Goal: Find contact information: Find contact information

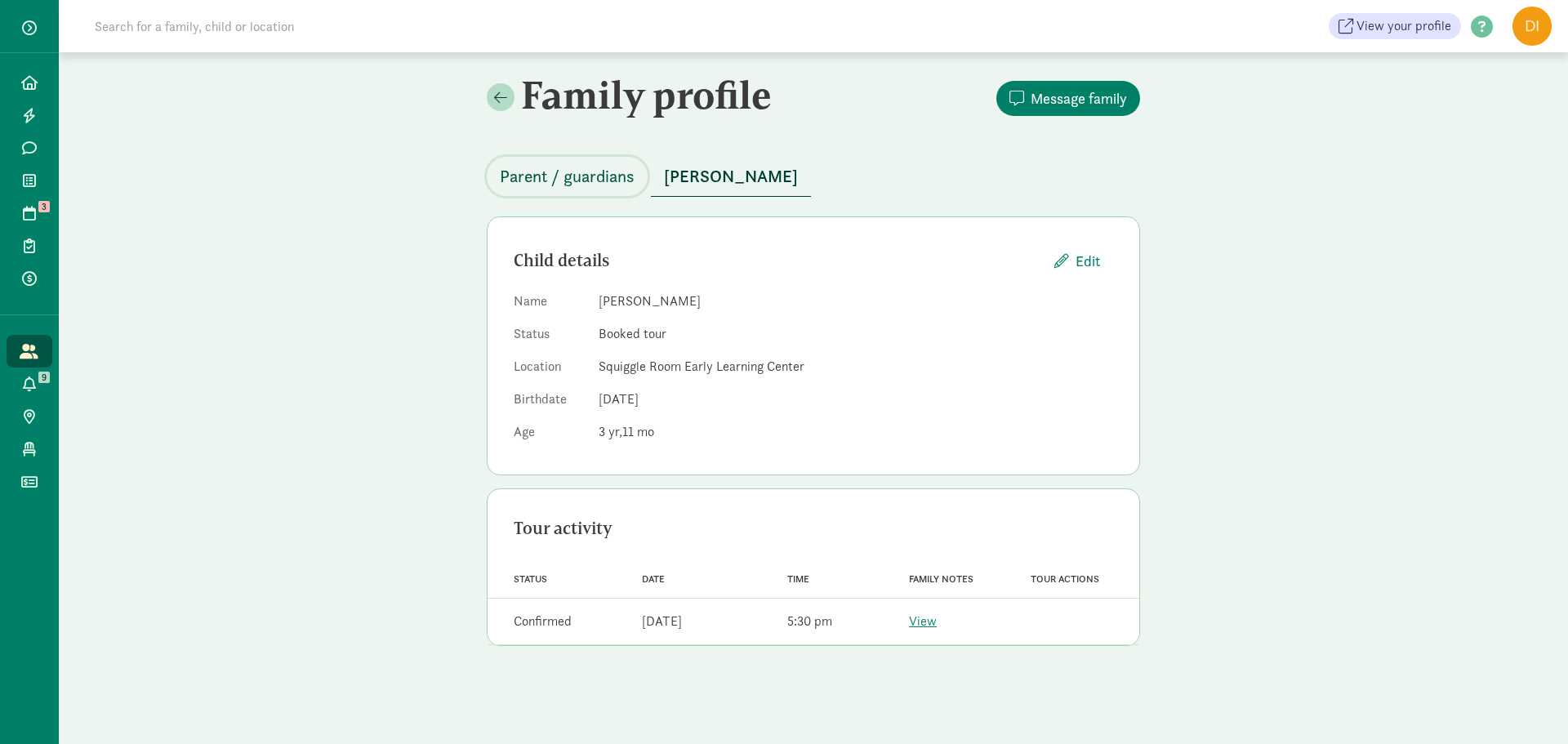
click at [534, 177] on span "Parent / guardians" at bounding box center [566, 177] width 135 height 26
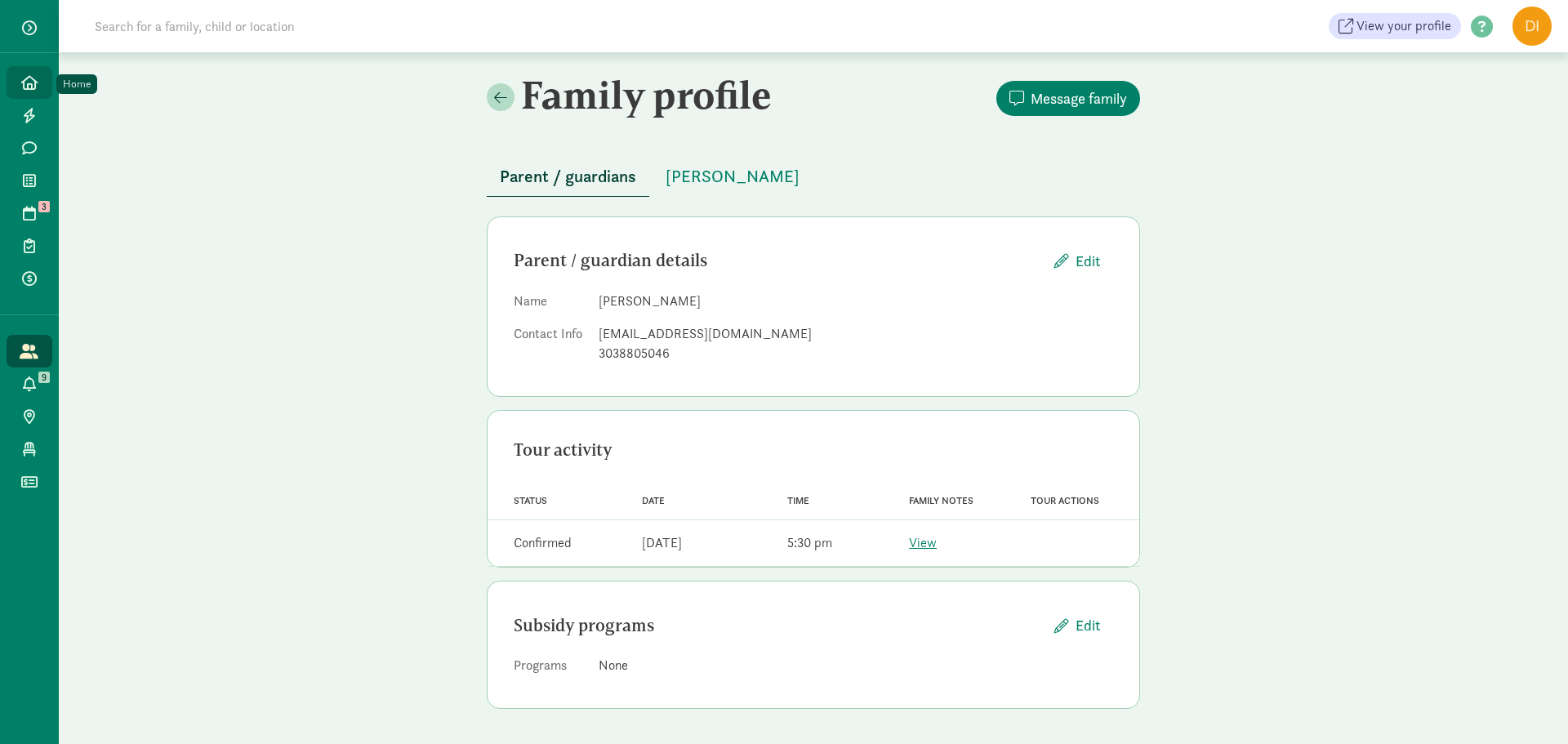
click at [43, 93] on link "Home" at bounding box center [29, 82] width 46 height 33
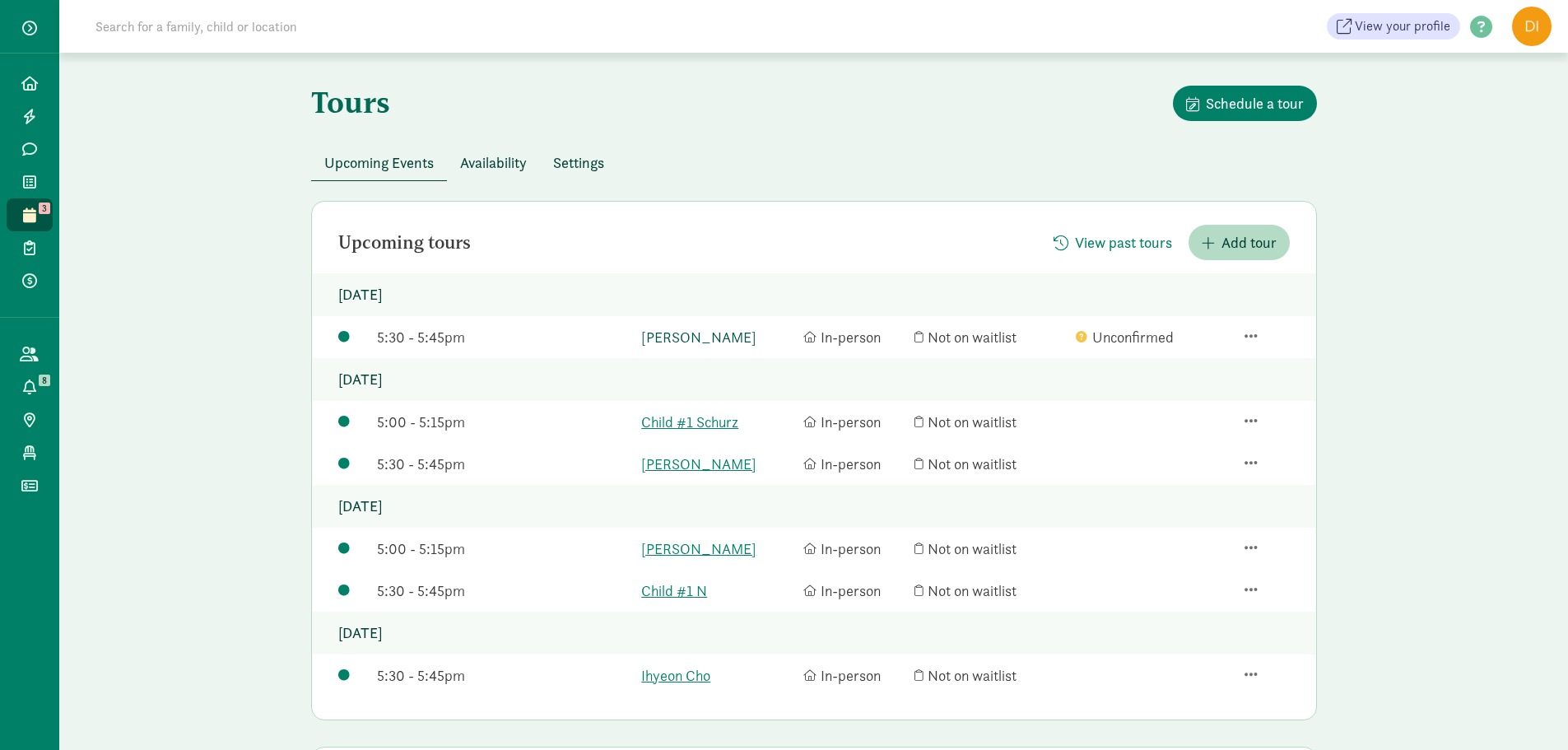
click at [711, 337] on link "[PERSON_NAME]" at bounding box center [718, 337] width 154 height 22
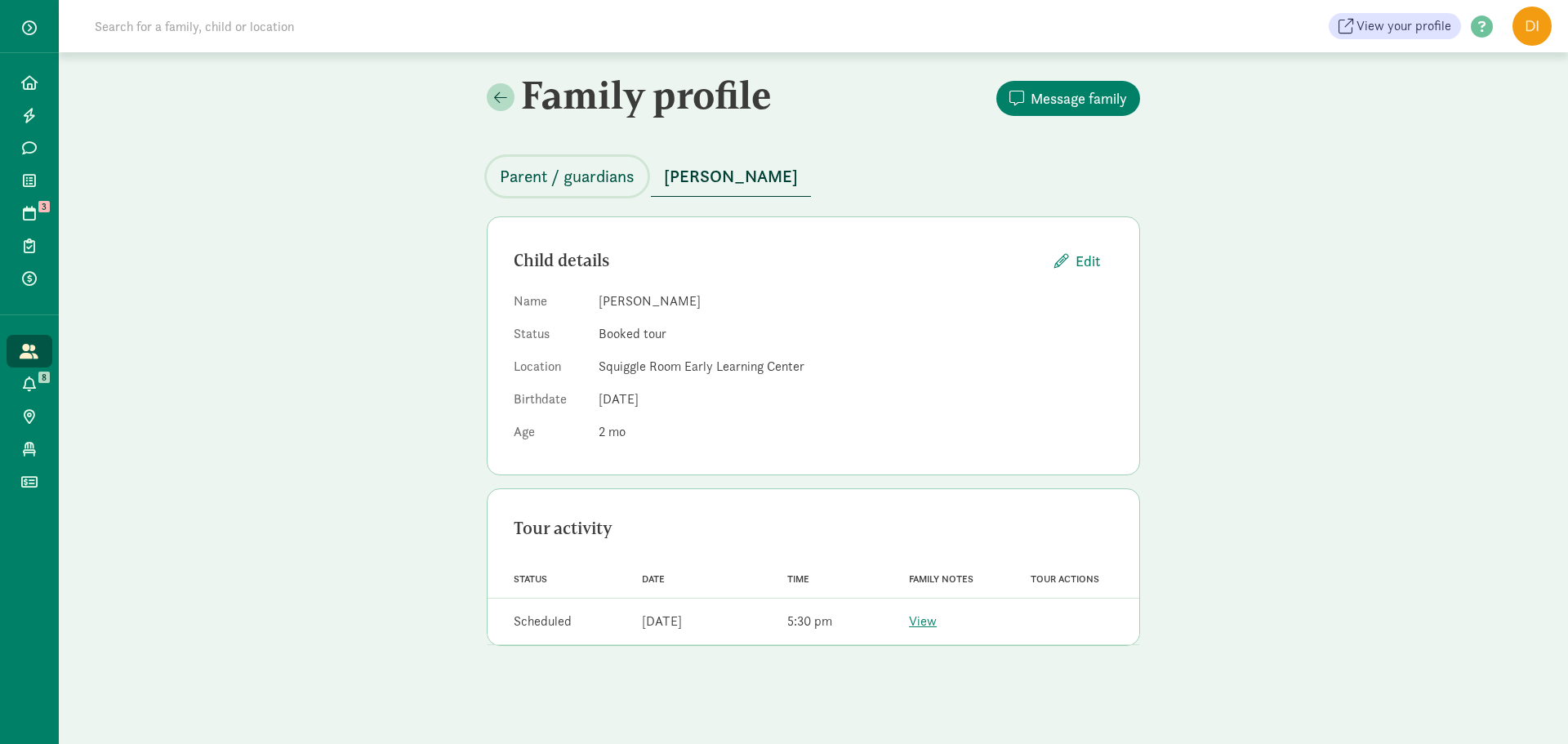
click at [596, 183] on span "Parent / guardians" at bounding box center [566, 177] width 135 height 26
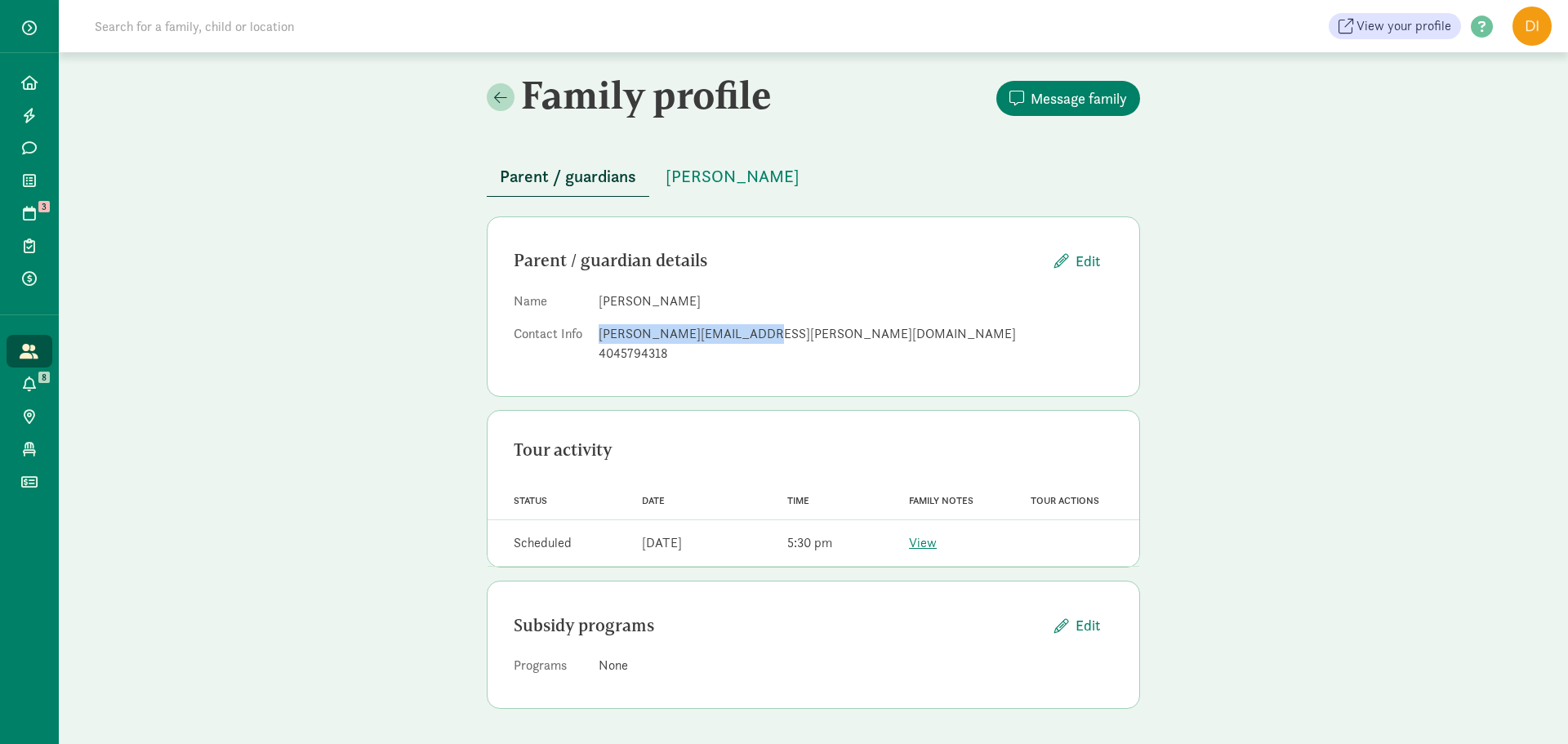
drag, startPoint x: 750, startPoint y: 334, endPoint x: 596, endPoint y: 340, distance: 154.1
click at [596, 340] on dl "Name [PERSON_NAME] Contact Info [PERSON_NAME][EMAIL_ADDRESS][PERSON_NAME][DOMAI…" at bounding box center [813, 330] width 599 height 78
copy div "clinton.kimzey@gmail.com"
